Goal: Navigation & Orientation: Find specific page/section

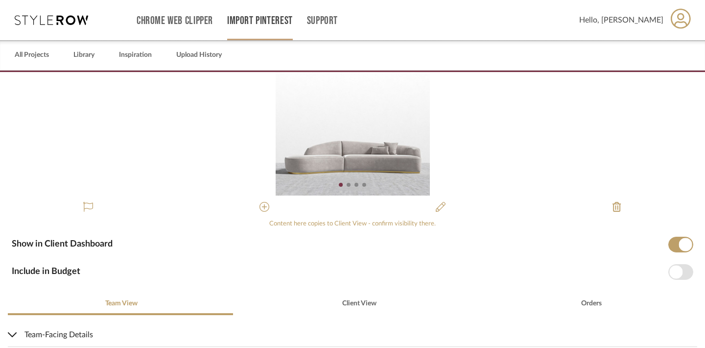
scroll to position [35, 0]
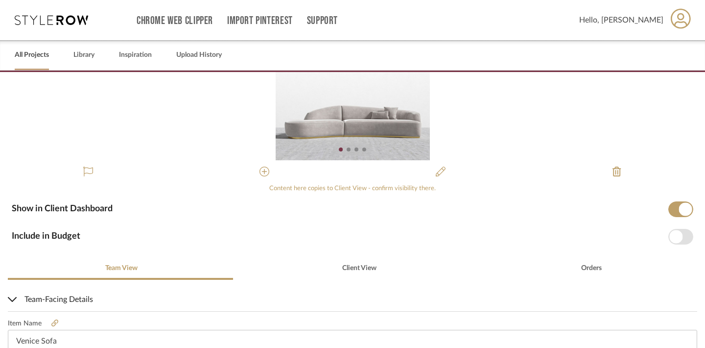
click at [47, 55] on link "All Projects" at bounding box center [32, 54] width 34 height 13
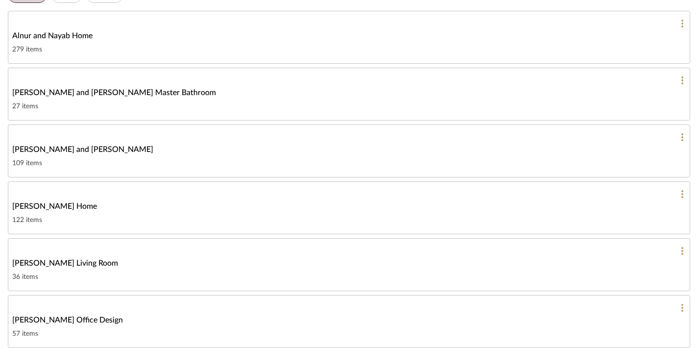
scroll to position [136, 0]
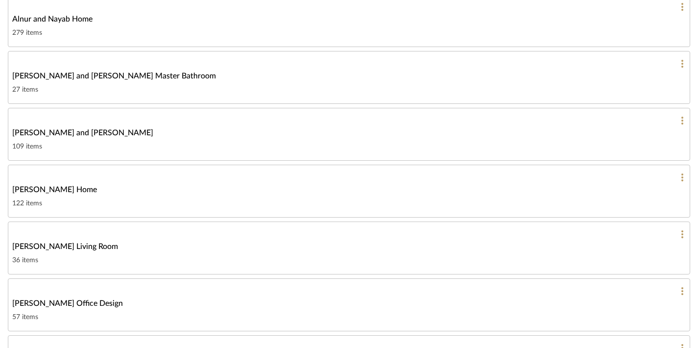
click at [66, 246] on span "[PERSON_NAME] Living Room" at bounding box center [65, 247] width 106 height 12
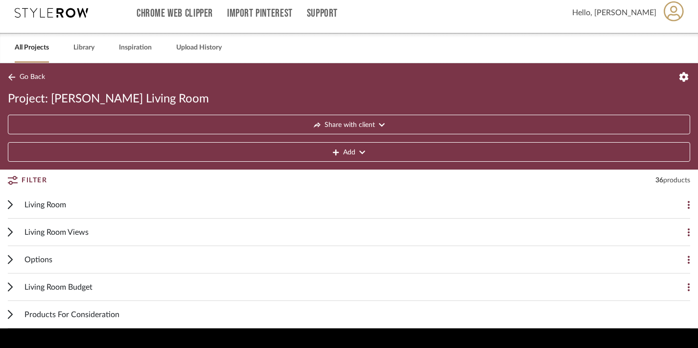
scroll to position [33, 0]
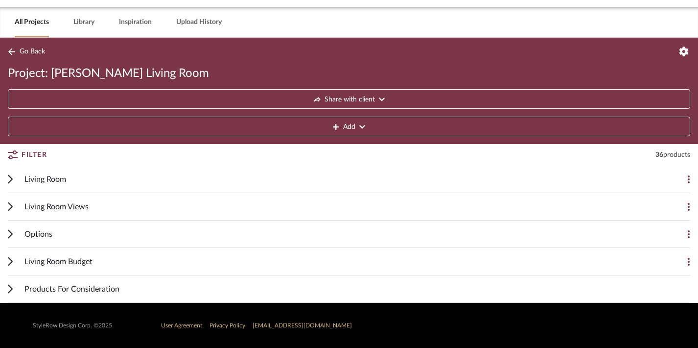
click at [10, 182] on icon at bounding box center [10, 178] width 5 height 9
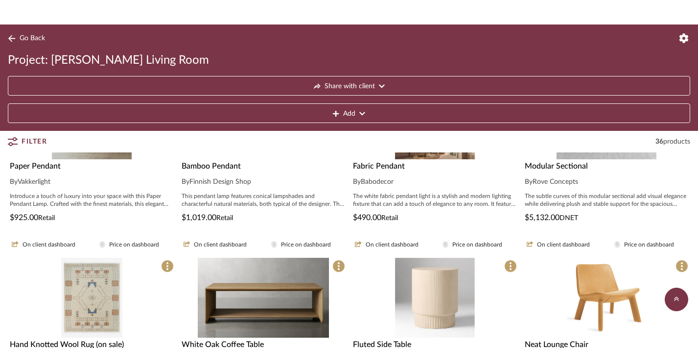
scroll to position [119, 0]
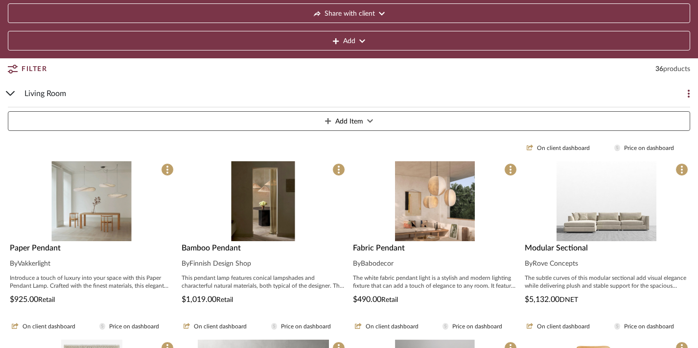
click at [107, 221] on img "0" at bounding box center [92, 201] width 80 height 80
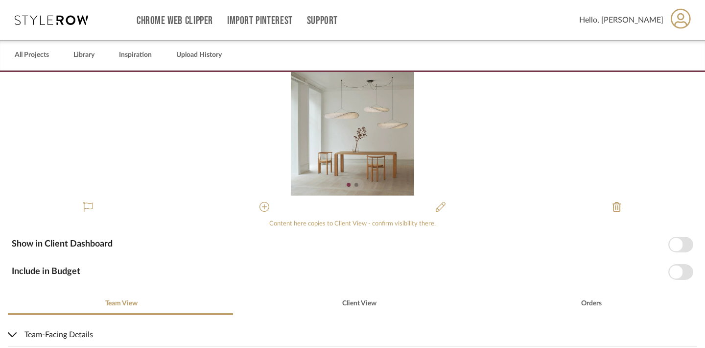
scroll to position [94, 0]
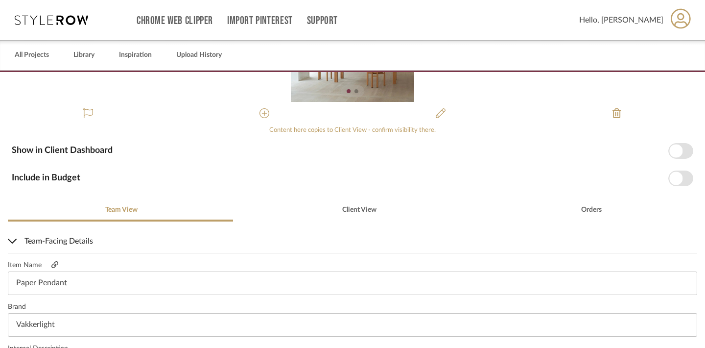
click at [57, 265] on icon at bounding box center [54, 264] width 7 height 7
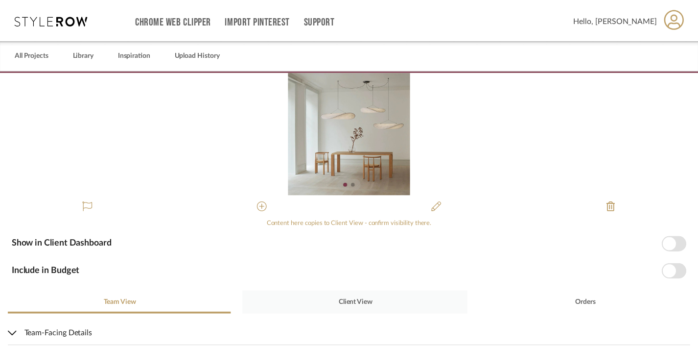
scroll to position [0, 0]
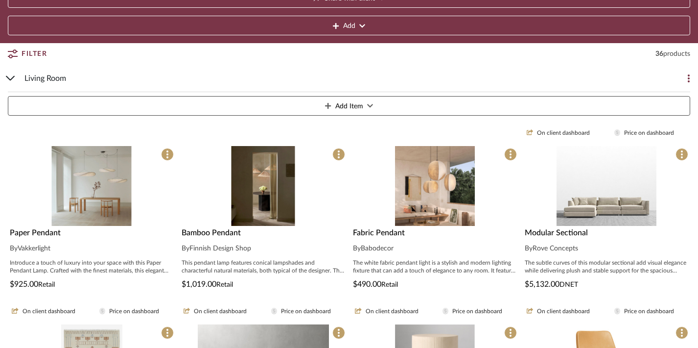
scroll to position [135, 0]
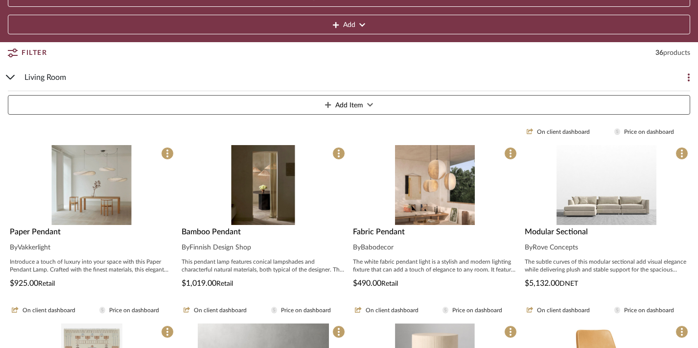
click at [224, 232] on span "Bamboo Pendant" at bounding box center [211, 232] width 59 height 8
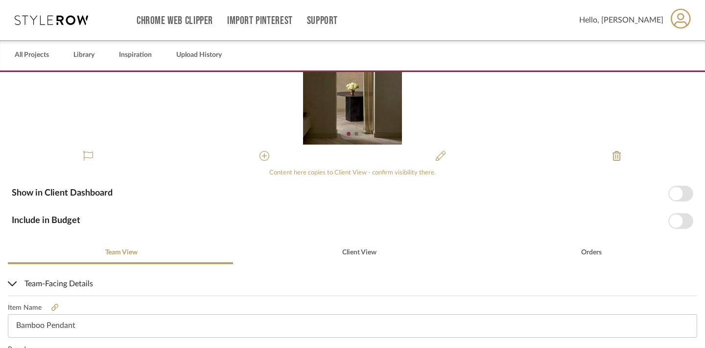
scroll to position [80, 0]
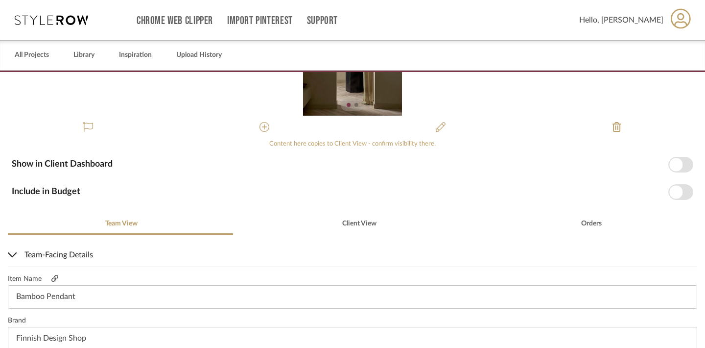
click at [55, 276] on icon at bounding box center [54, 278] width 7 height 7
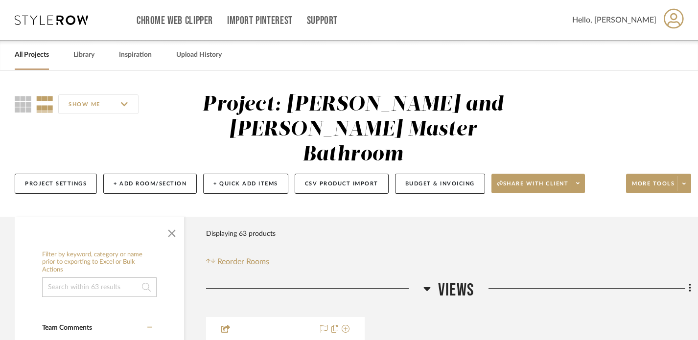
click at [36, 61] on link "All Projects" at bounding box center [32, 54] width 34 height 13
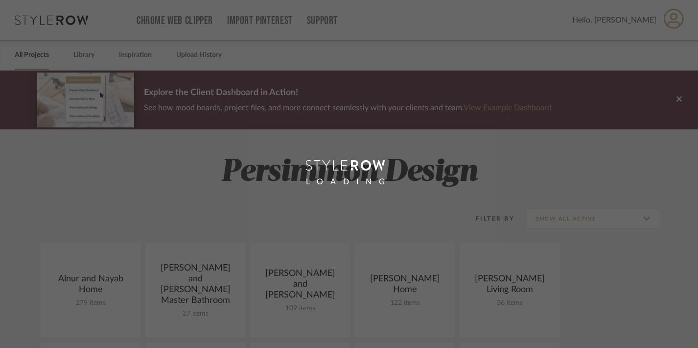
scroll to position [181, 0]
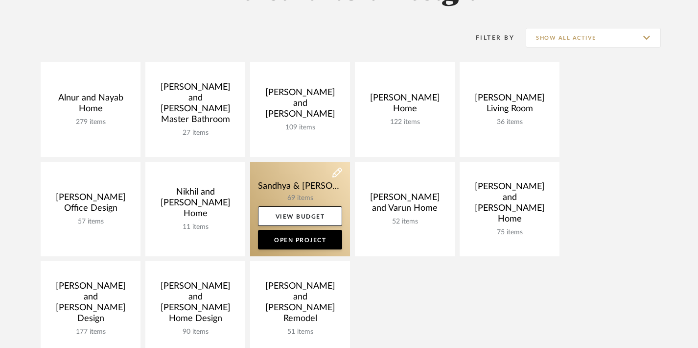
click at [299, 187] on link at bounding box center [300, 209] width 100 height 95
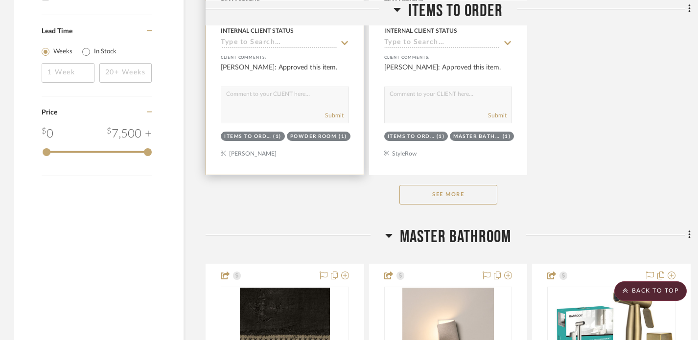
scroll to position [1443, 0]
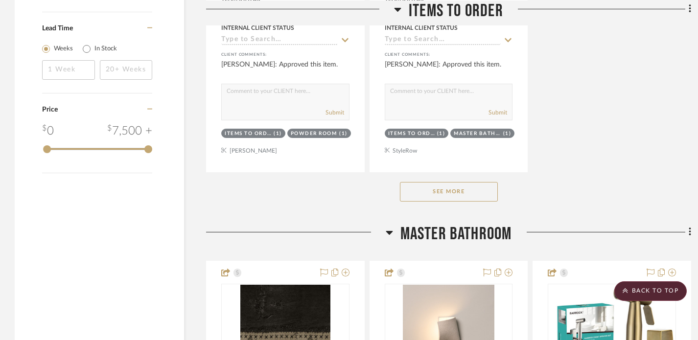
click at [439, 182] on button "See More" at bounding box center [449, 192] width 98 height 20
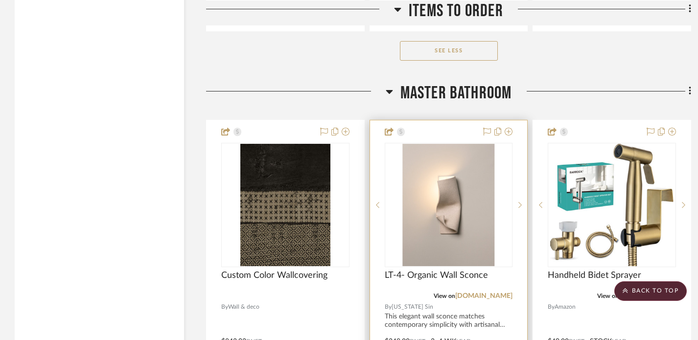
scroll to position [5055, 0]
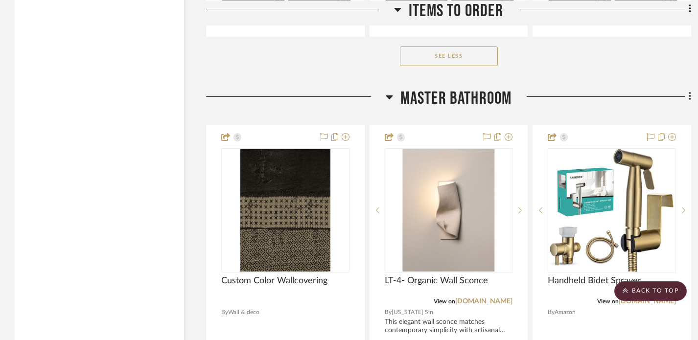
click at [389, 96] on icon at bounding box center [389, 98] width 7 height 4
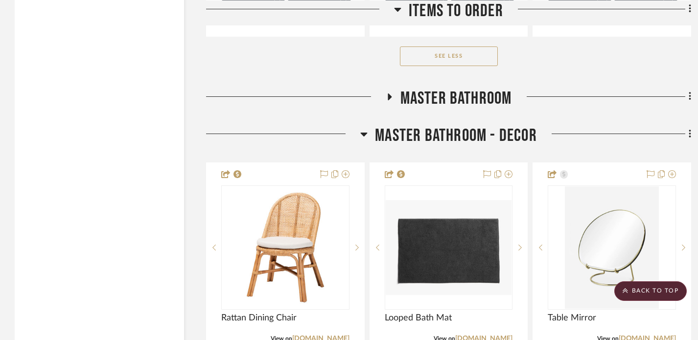
click at [360, 125] on div at bounding box center [283, 137] width 154 height 25
click at [365, 128] on icon at bounding box center [364, 134] width 7 height 12
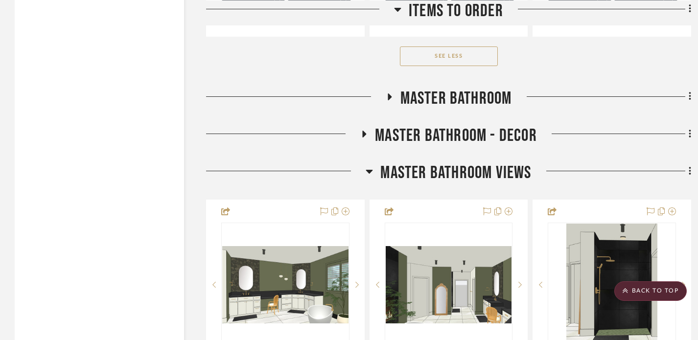
click at [373, 163] on h3 "Master Bathroom Views" at bounding box center [449, 173] width 166 height 21
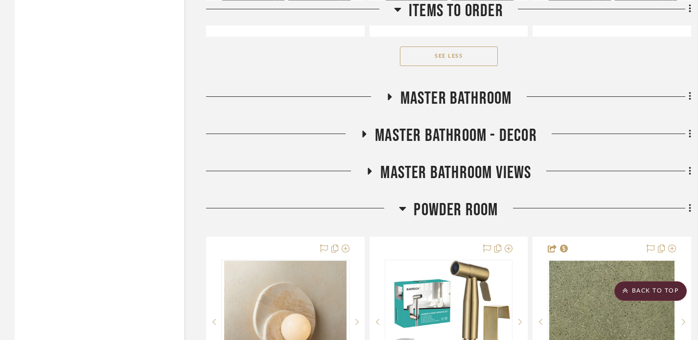
click at [406, 203] on icon at bounding box center [402, 209] width 7 height 12
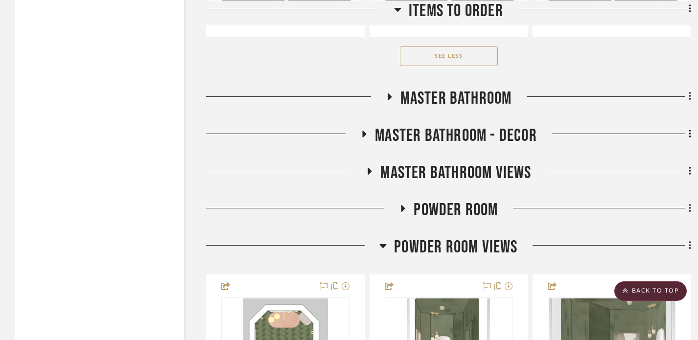
click at [385, 244] on icon at bounding box center [383, 246] width 7 height 4
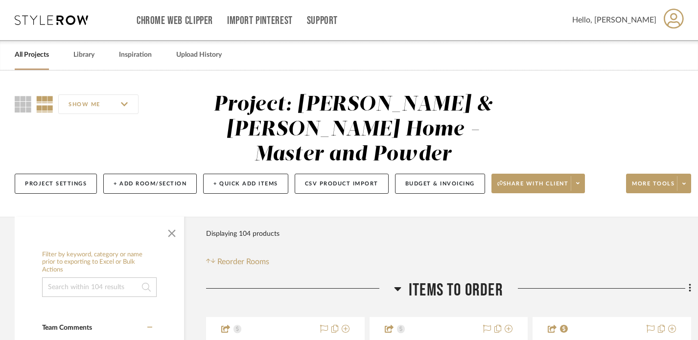
scroll to position [0, 0]
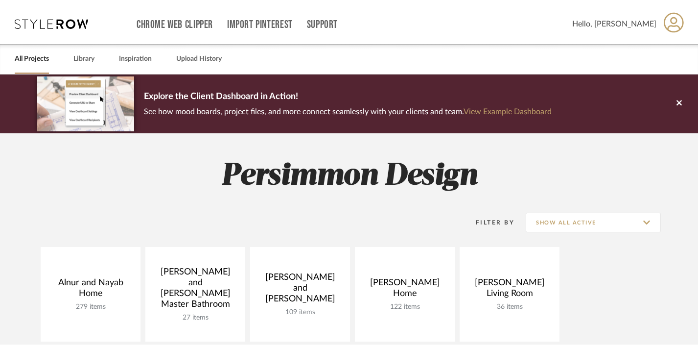
scroll to position [181, 0]
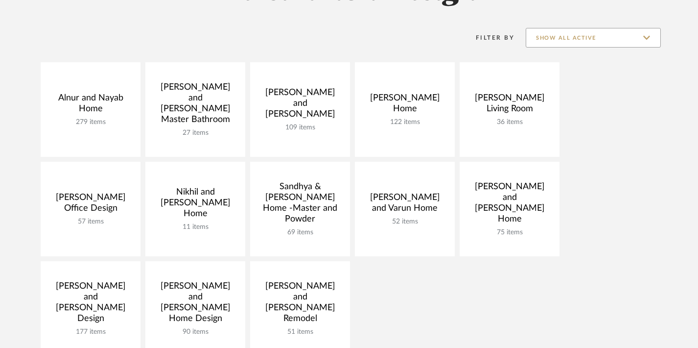
click at [572, 31] on input "Show All Active" at bounding box center [593, 38] width 135 height 20
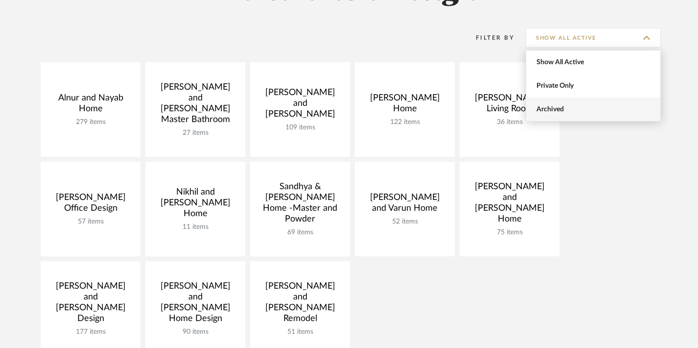
click at [563, 109] on span "Archived" at bounding box center [595, 109] width 116 height 8
type input "Archived"
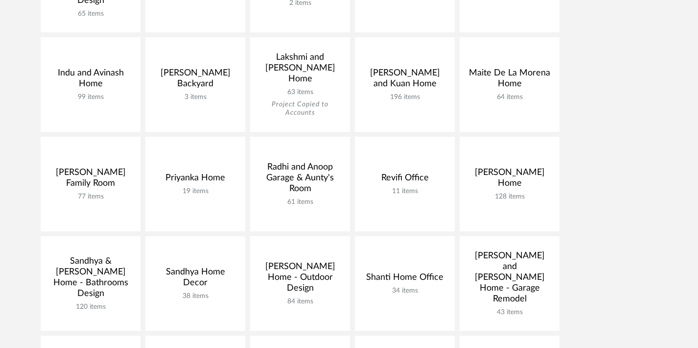
scroll to position [414, 0]
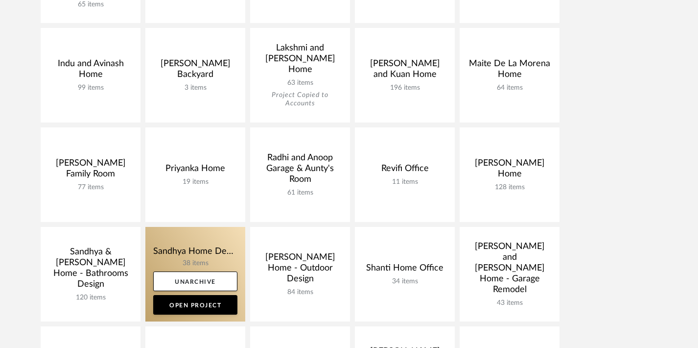
click at [199, 265] on link at bounding box center [195, 274] width 100 height 95
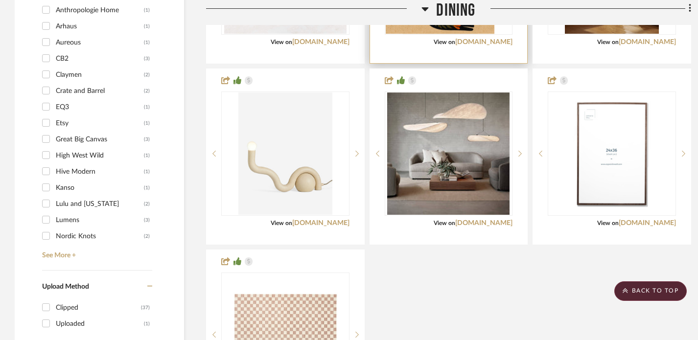
scroll to position [793, 0]
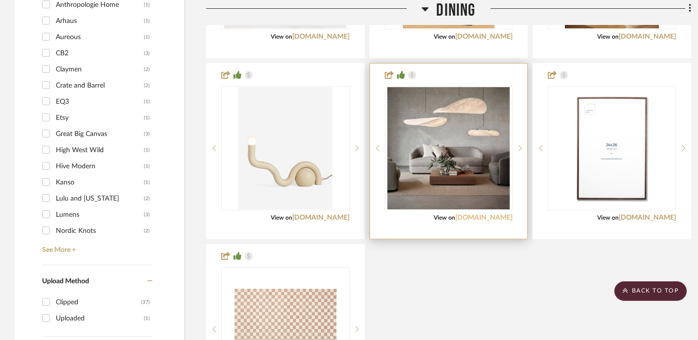
click at [480, 217] on link "shopkanso.com" at bounding box center [484, 218] width 57 height 7
